Goal: Task Accomplishment & Management: Manage account settings

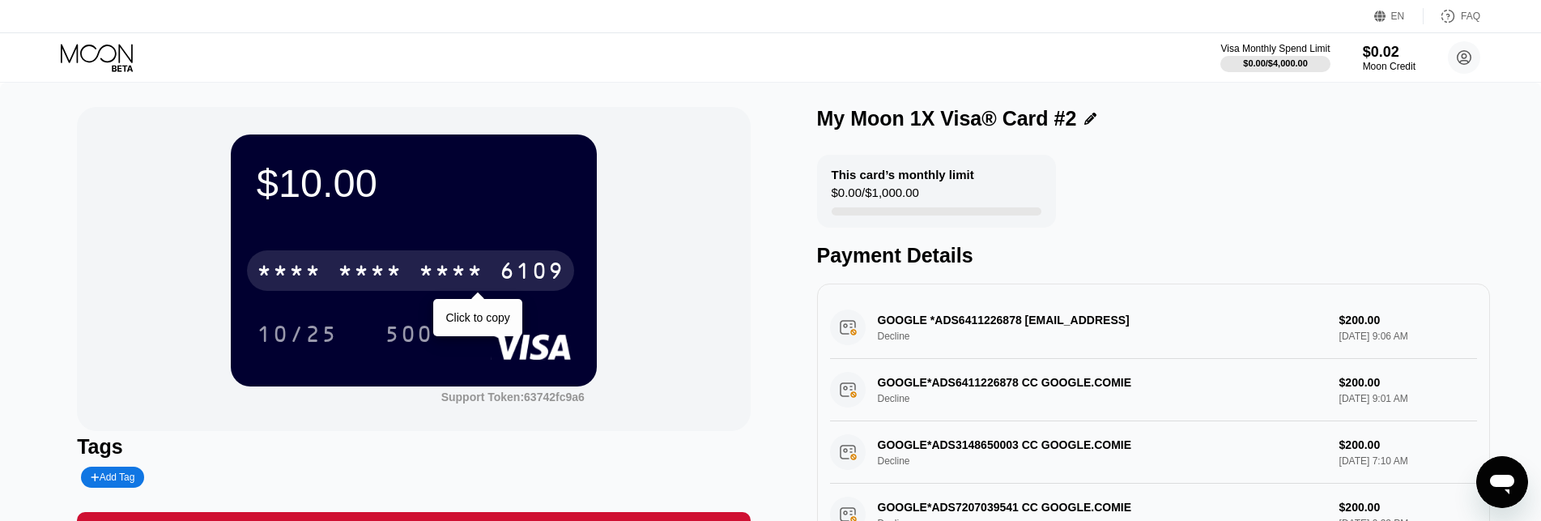
click at [499, 264] on div "* * * * * * * * * * * * 6109" at bounding box center [410, 270] width 327 height 40
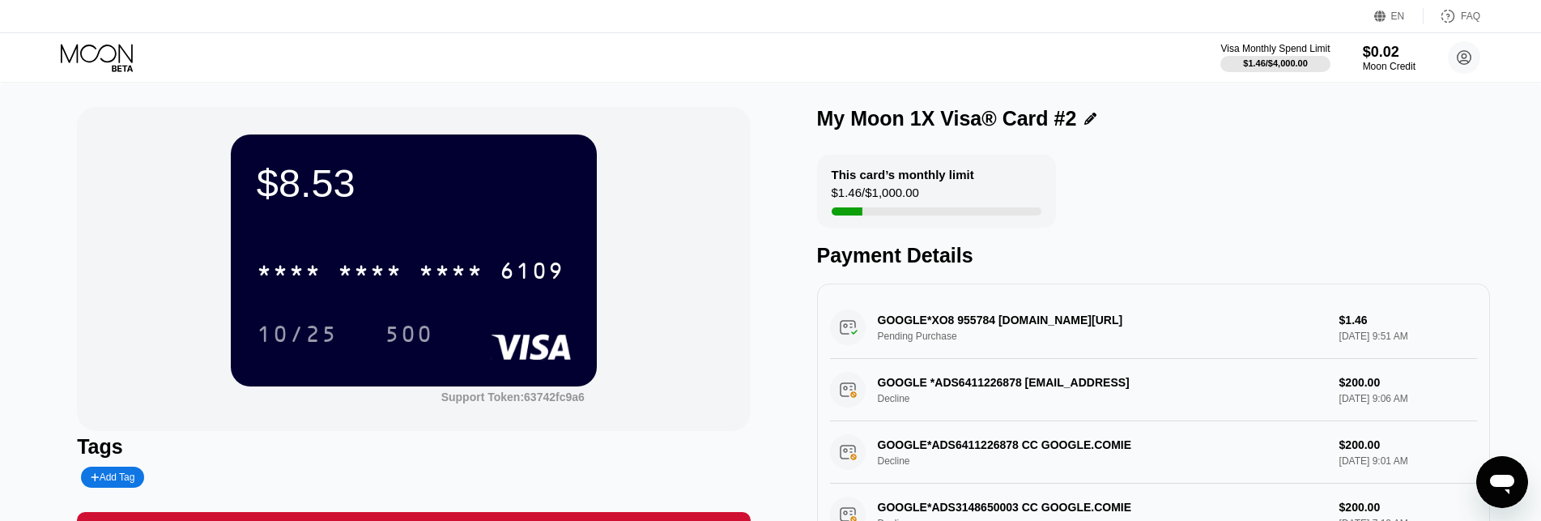
click at [96, 45] on icon at bounding box center [98, 58] width 75 height 28
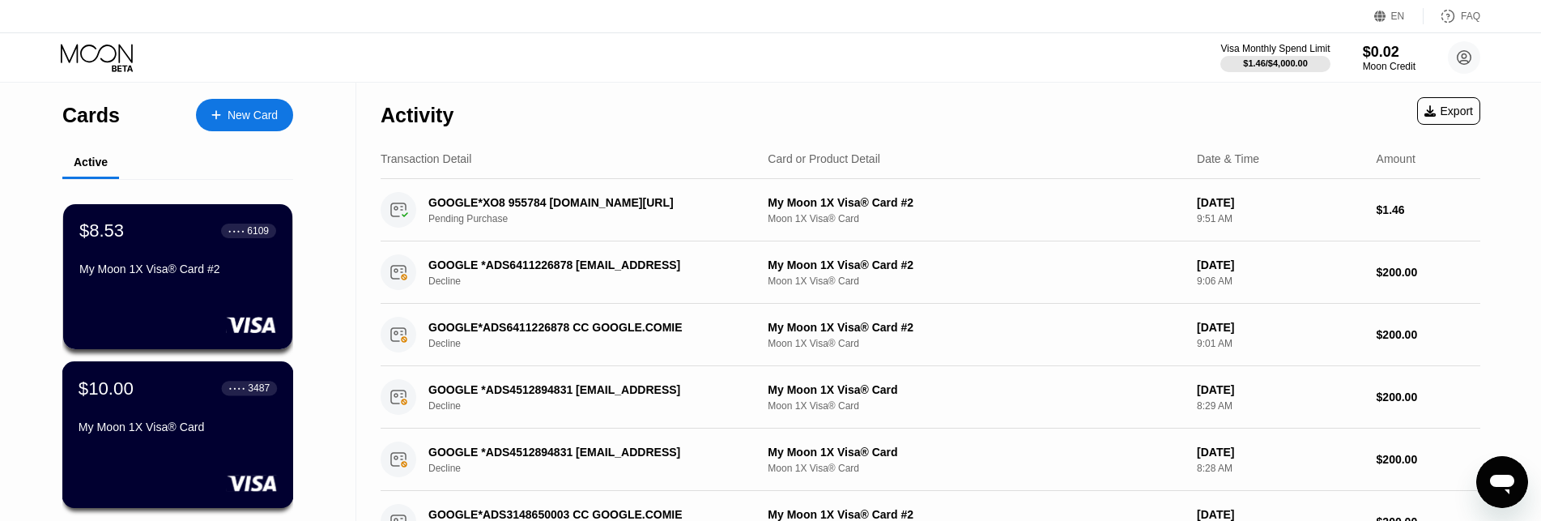
click at [228, 465] on div "$10.00 ● ● ● ● 3487 My Moon 1X Visa® Card" at bounding box center [178, 434] width 232 height 147
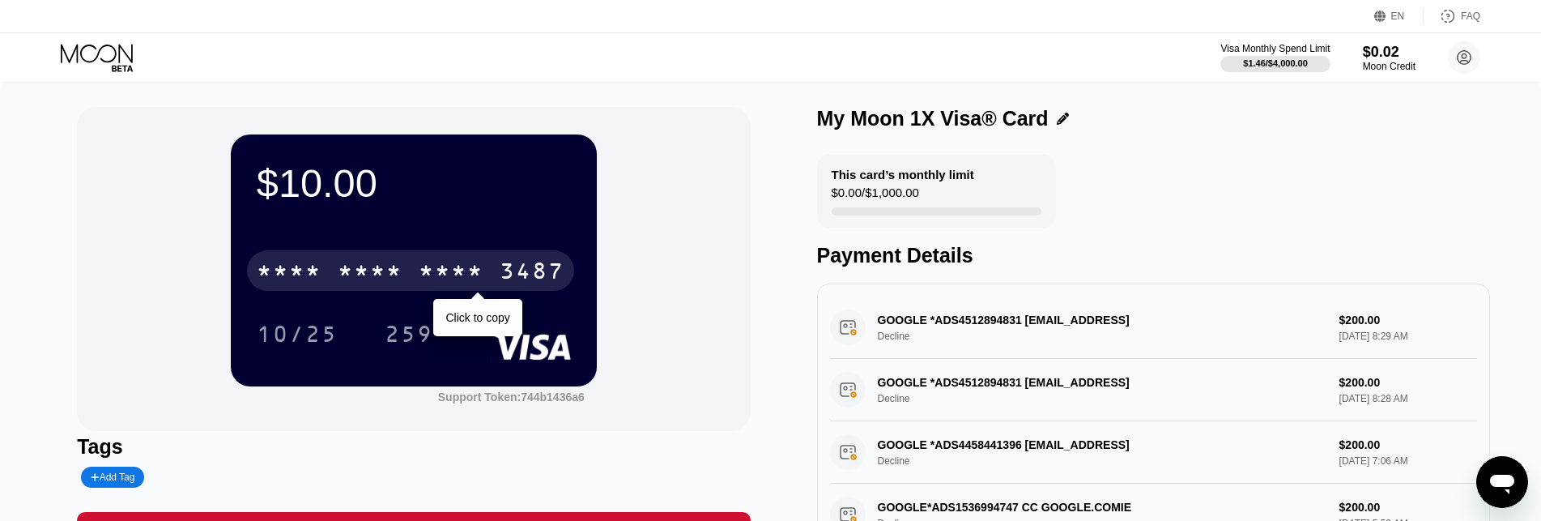
click at [391, 274] on div "* * * *" at bounding box center [370, 273] width 65 height 26
